Goal: Communication & Community: Connect with others

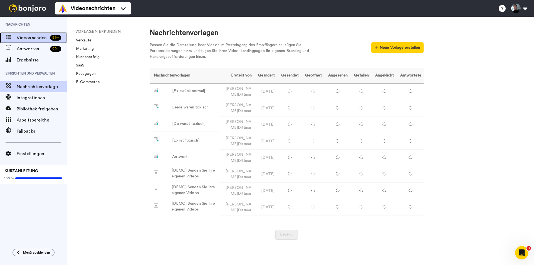
click at [26, 38] on font "Videos senden" at bounding box center [32, 38] width 30 height 4
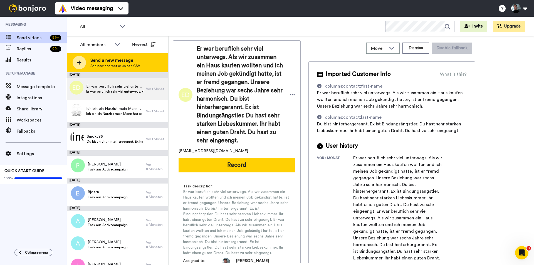
click at [80, 65] on icon at bounding box center [79, 62] width 4 height 5
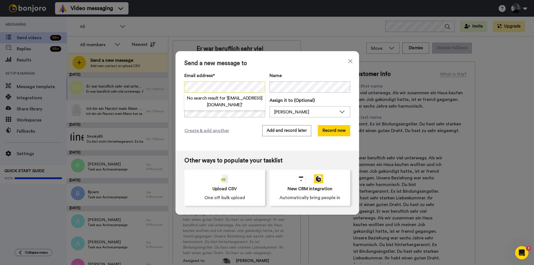
click at [180, 87] on div "Send a new message to Email address* No search result for ‘ humorvollidealerleo…" at bounding box center [266, 101] width 183 height 100
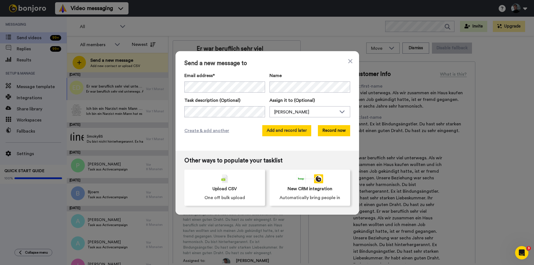
click at [296, 130] on button "Add and record later" at bounding box center [286, 130] width 49 height 11
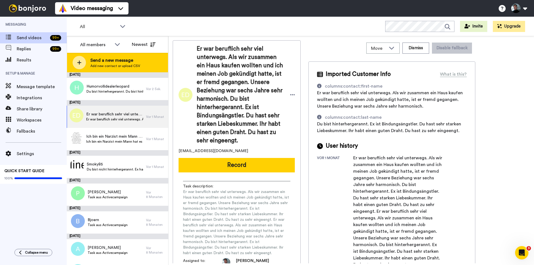
click at [82, 65] on div at bounding box center [79, 62] width 13 height 13
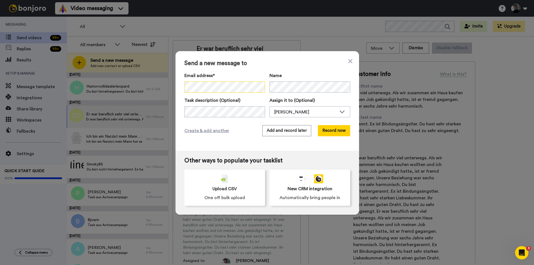
click at [179, 86] on div "Send a new message to Email address* No search result for ‘ beermann.pia@icloud…" at bounding box center [266, 101] width 183 height 100
click at [277, 130] on button "Add and record later" at bounding box center [286, 130] width 49 height 11
